Goal: Use online tool/utility

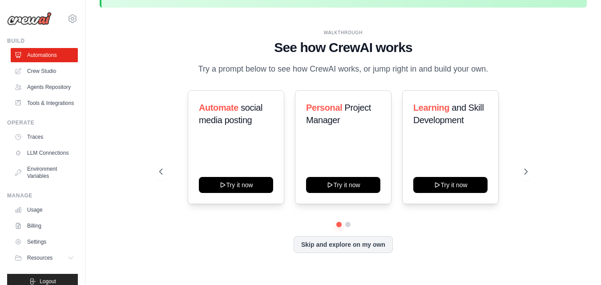
scroll to position [31, 0]
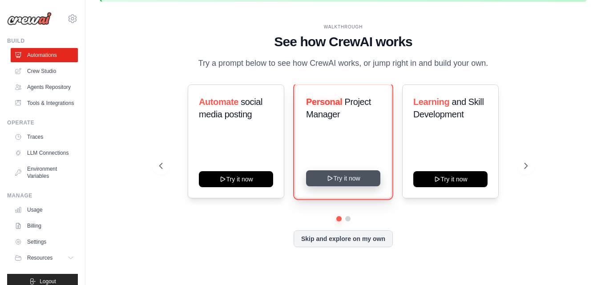
click at [326, 181] on icon at bounding box center [329, 178] width 7 height 7
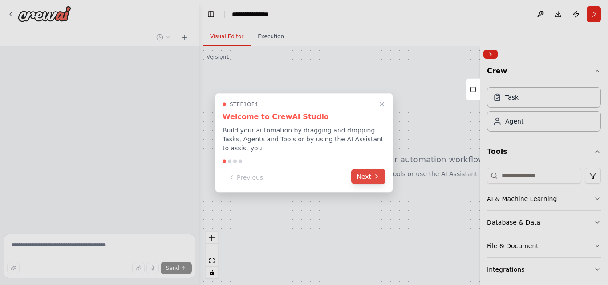
click at [377, 173] on icon at bounding box center [376, 176] width 7 height 7
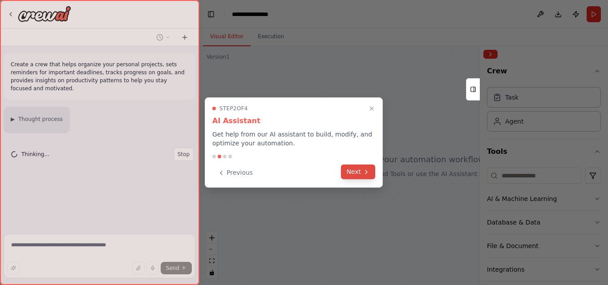
click at [360, 175] on button "Next" at bounding box center [358, 172] width 34 height 15
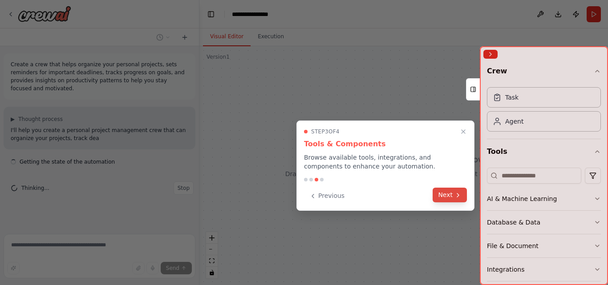
click at [444, 193] on button "Next" at bounding box center [450, 195] width 34 height 15
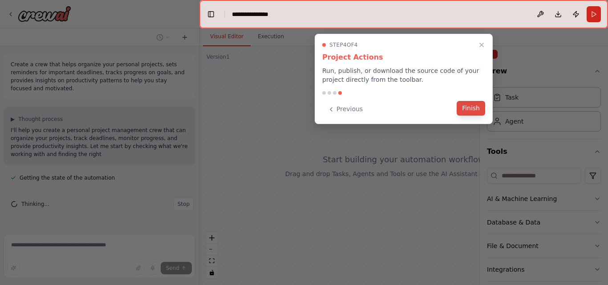
click at [472, 109] on button "Finish" at bounding box center [471, 108] width 28 height 15
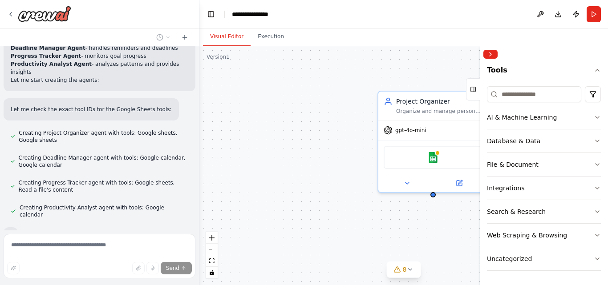
scroll to position [318, 0]
